Goal: Transaction & Acquisition: Obtain resource

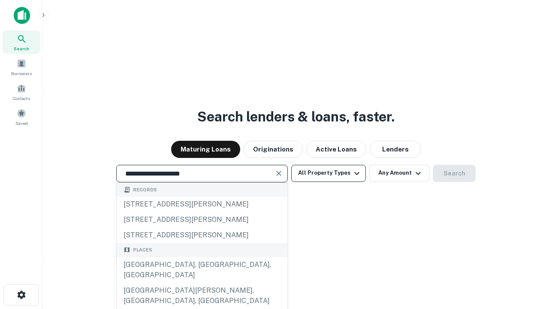
click at [201, 282] on div "[GEOGRAPHIC_DATA], [GEOGRAPHIC_DATA], [GEOGRAPHIC_DATA]" at bounding box center [202, 270] width 171 height 26
click at [328, 173] on button "All Property Types" at bounding box center [328, 173] width 75 height 17
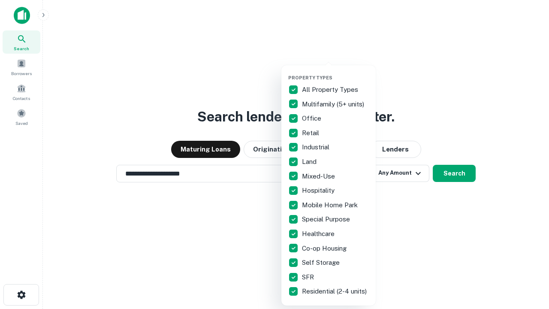
type input "**********"
click at [335, 72] on button "button" at bounding box center [335, 72] width 94 height 0
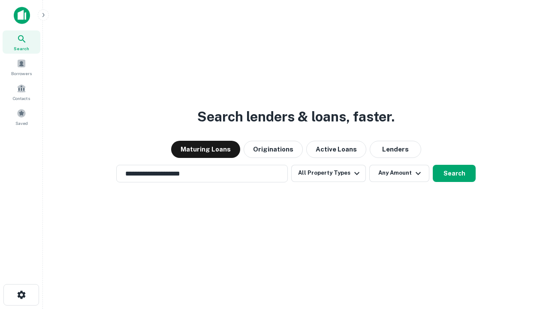
scroll to position [13, 0]
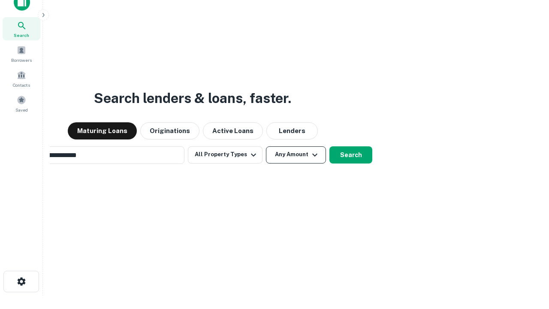
click at [266, 146] on button "Any Amount" at bounding box center [296, 154] width 60 height 17
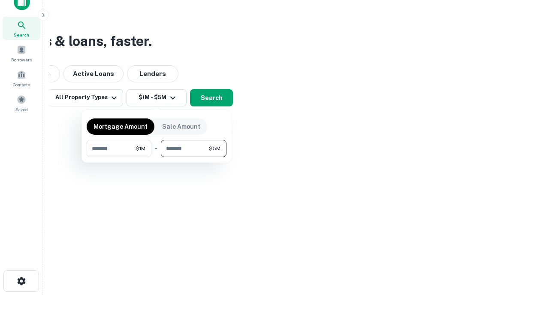
type input "*******"
click at [156, 157] on button "button" at bounding box center [157, 157] width 140 height 0
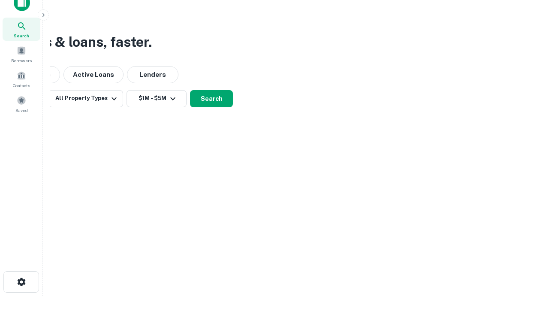
scroll to position [5, 158]
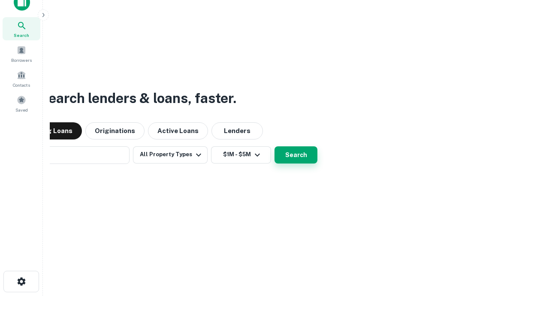
click at [274, 146] on button "Search" at bounding box center [295, 154] width 43 height 17
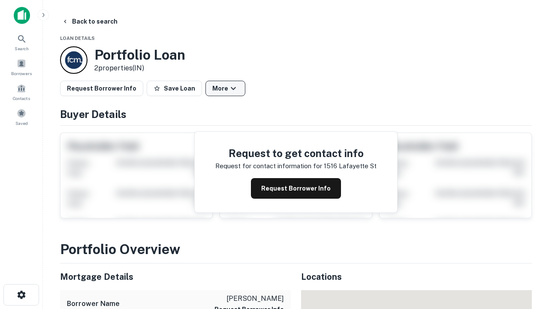
click at [225, 88] on button "More" at bounding box center [225, 88] width 40 height 15
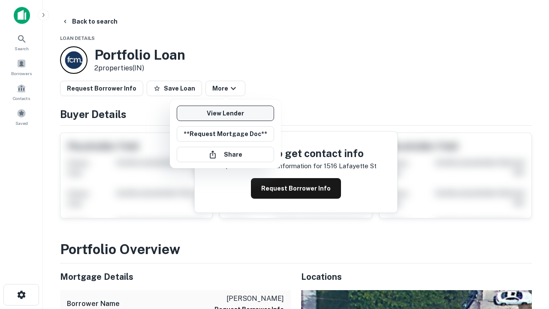
click at [225, 113] on link "View Lender" at bounding box center [225, 112] width 97 height 15
